Goal: Task Accomplishment & Management: Manage account settings

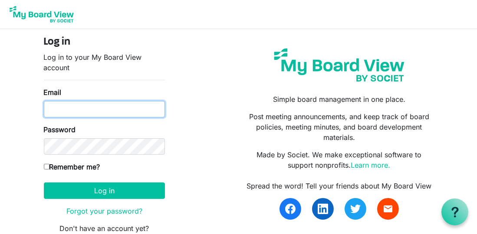
click at [55, 109] on input "Email" at bounding box center [104, 109] width 121 height 16
type input "director@exeterlibrary.org"
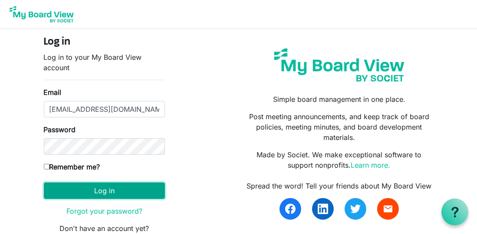
click at [90, 191] on button "Log in" at bounding box center [104, 191] width 121 height 16
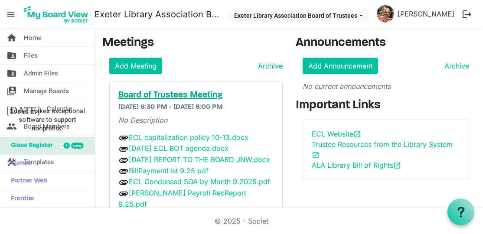
click at [149, 92] on h5 "Board of Trustees Meeting" at bounding box center [195, 95] width 155 height 10
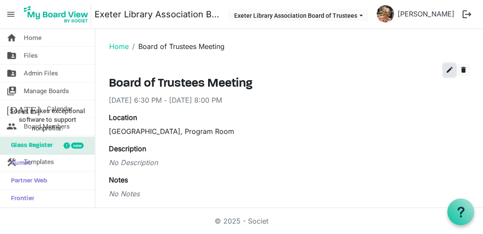
click at [446, 69] on span "edit" at bounding box center [450, 70] width 8 height 8
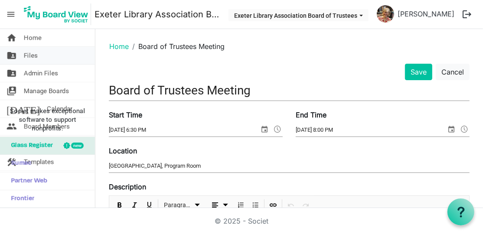
click at [28, 55] on span "Files" at bounding box center [31, 55] width 14 height 17
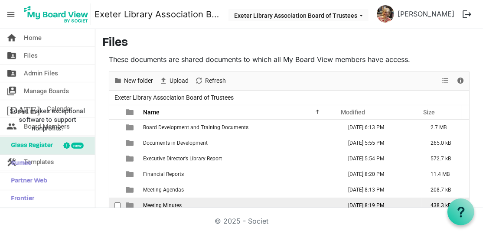
click at [160, 205] on span "Meeting Minutes" at bounding box center [162, 206] width 39 height 6
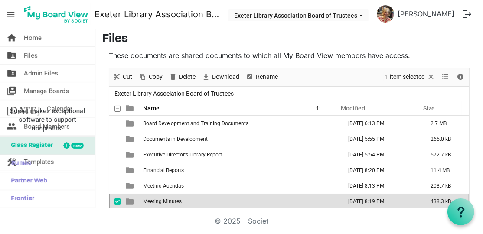
click at [160, 205] on td "Meeting Minutes" at bounding box center [240, 202] width 199 height 16
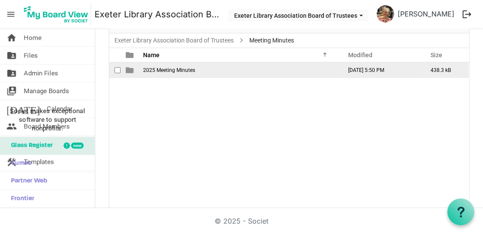
click at [158, 71] on span "2025 Meeting Minutes" at bounding box center [169, 70] width 52 height 6
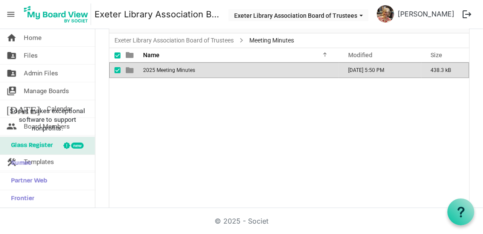
click at [158, 71] on span "2025 Meeting Minutes" at bounding box center [169, 70] width 52 height 6
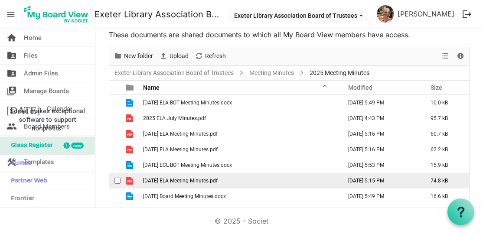
scroll to position [24, 0]
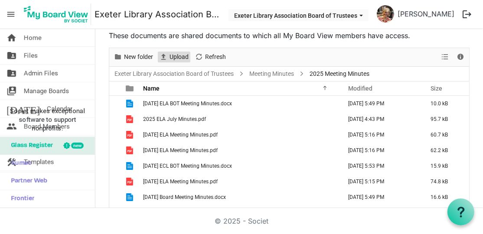
click at [177, 55] on span "Upload" at bounding box center [179, 57] width 21 height 11
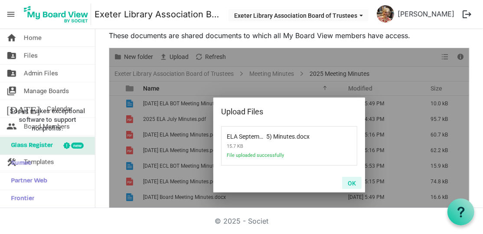
click at [348, 182] on button "OK" at bounding box center [352, 183] width 20 height 12
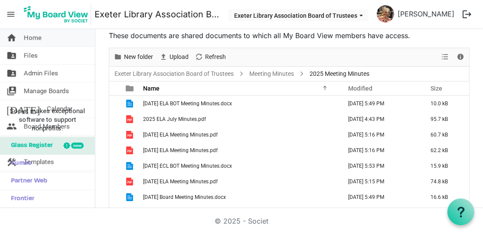
click at [33, 39] on span "Home" at bounding box center [33, 37] width 18 height 17
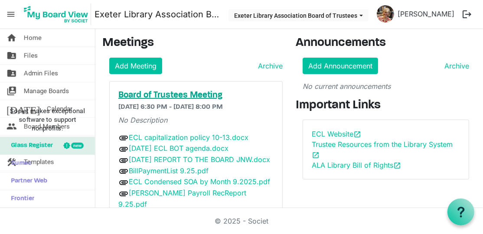
click at [156, 94] on h5 "Board of Trustees Meeting" at bounding box center [195, 95] width 155 height 10
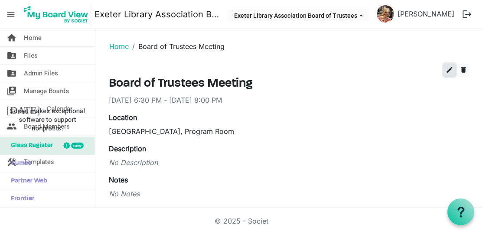
click at [446, 70] on span "edit" at bounding box center [450, 70] width 8 height 8
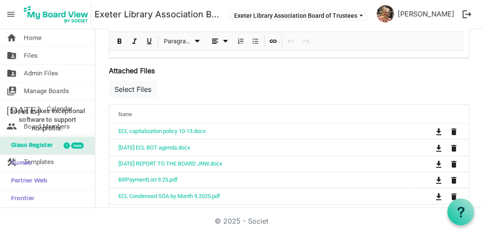
scroll to position [285, 0]
click at [134, 89] on button "Select Files" at bounding box center [133, 89] width 48 height 16
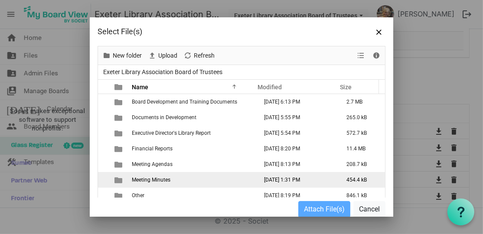
click at [152, 178] on span "Meeting Minutes" at bounding box center [151, 180] width 39 height 6
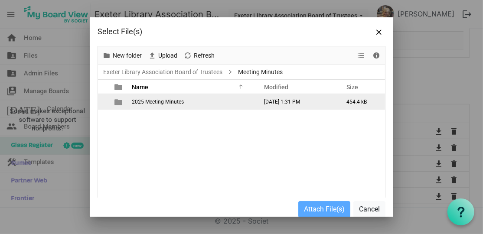
click at [151, 99] on span "2025 Meeting Minutes" at bounding box center [158, 102] width 52 height 6
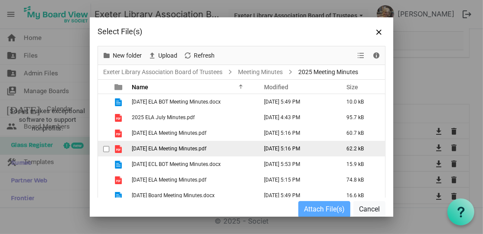
scroll to position [36, 0]
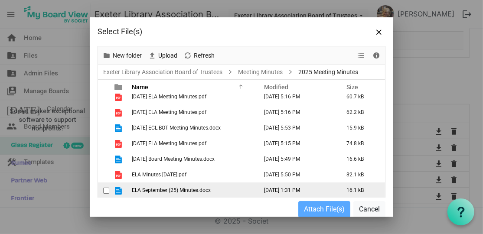
click at [154, 191] on span "ELA September (25) Minutes.docx" at bounding box center [171, 190] width 79 height 6
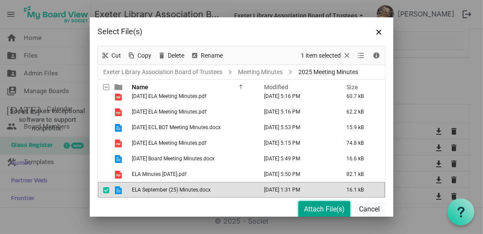
click at [305, 213] on button "Attach File(s)" at bounding box center [325, 209] width 52 height 16
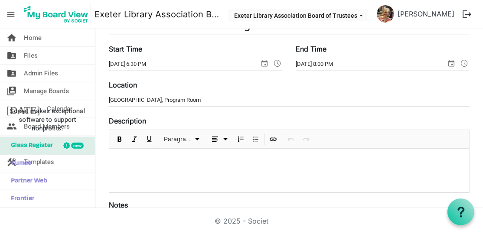
scroll to position [0, 0]
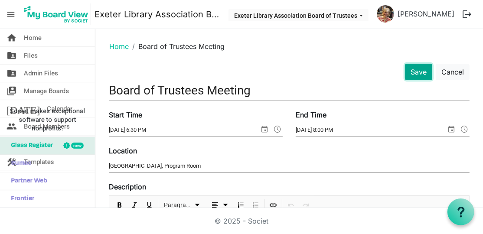
click at [417, 69] on button "Save" at bounding box center [418, 72] width 27 height 16
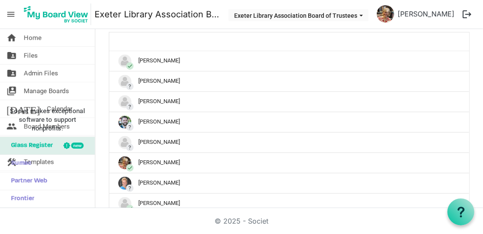
scroll to position [515, 0]
